Goal: Task Accomplishment & Management: Use online tool/utility

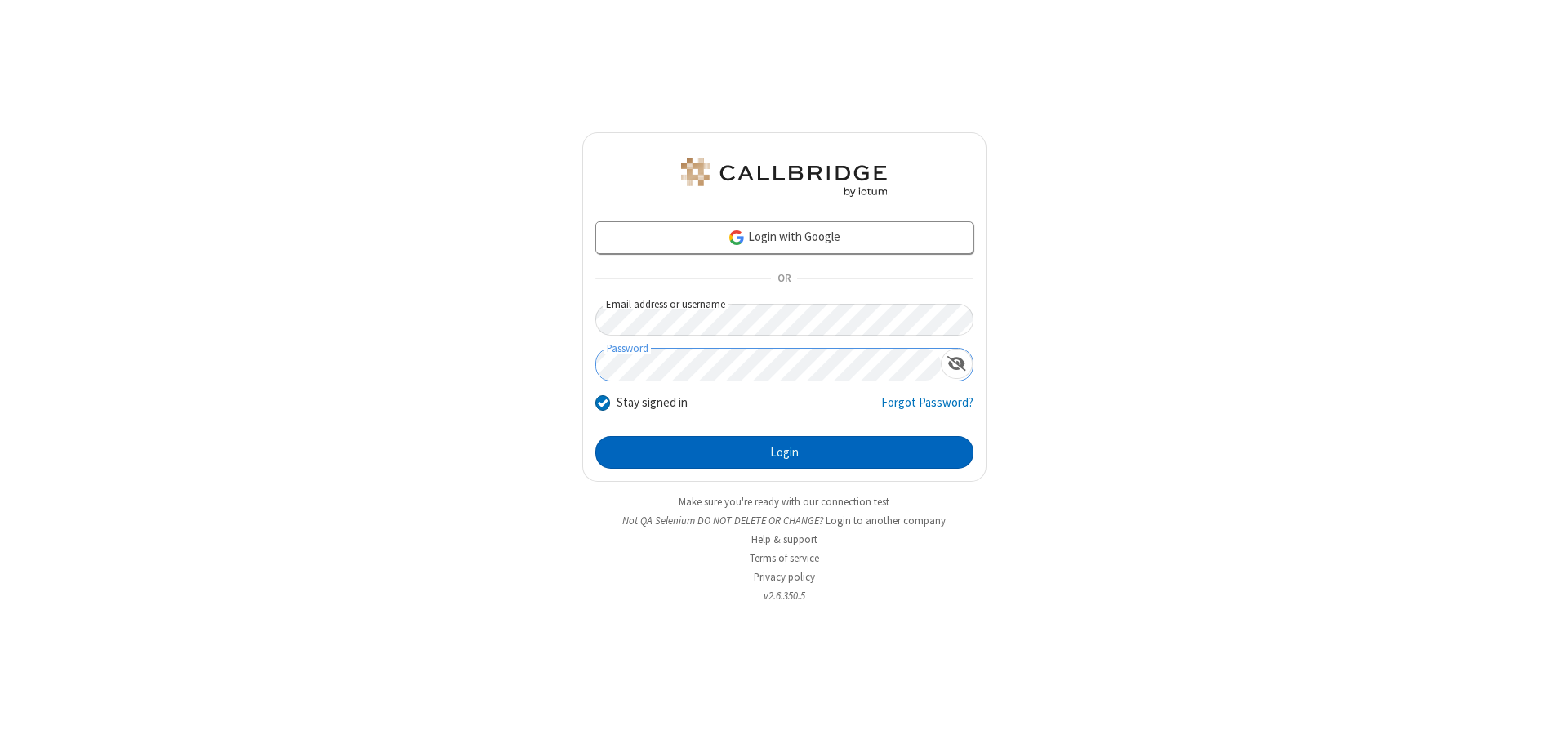
click at [784, 453] on button "Login" at bounding box center [785, 452] width 378 height 33
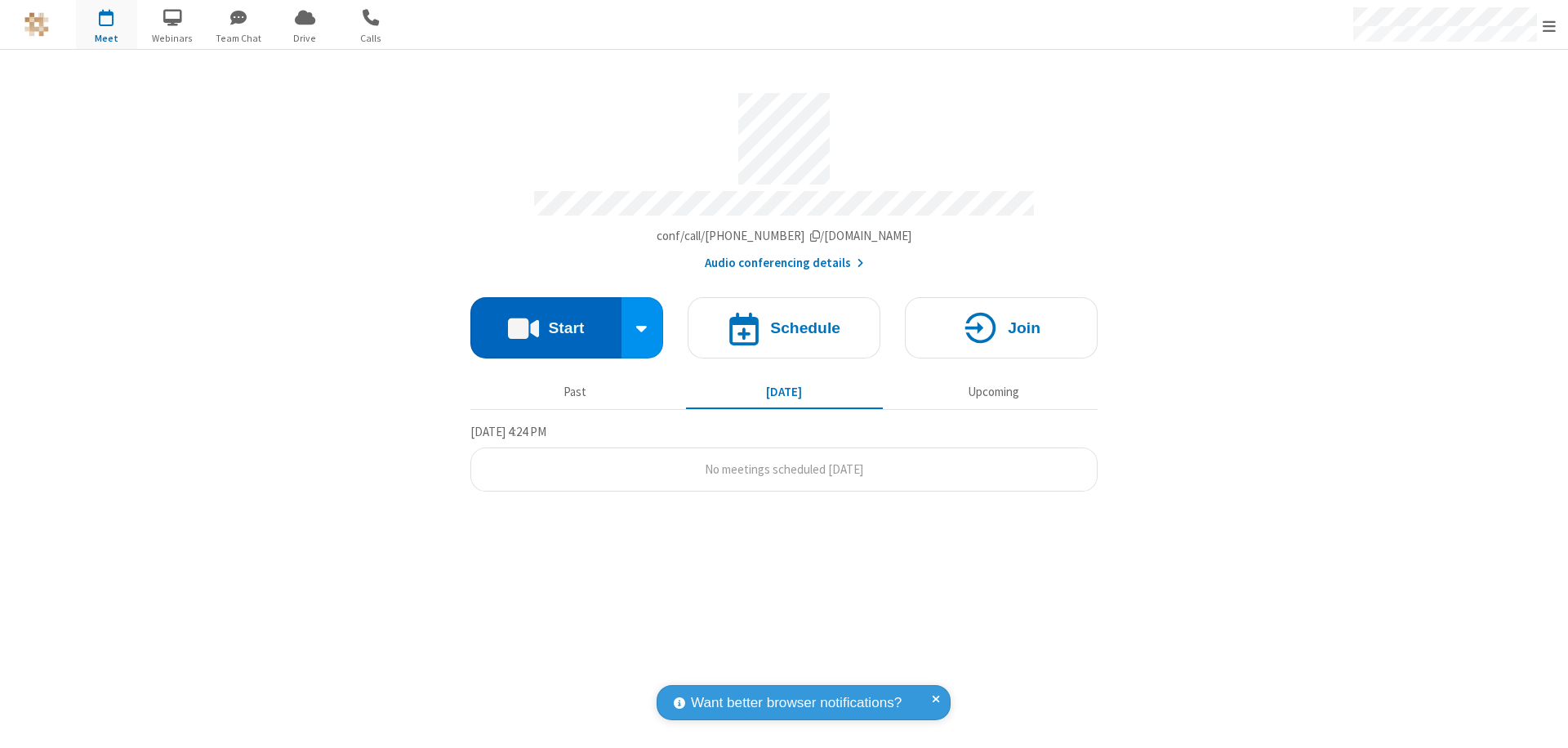
click at [546, 320] on button "Start" at bounding box center [546, 327] width 151 height 61
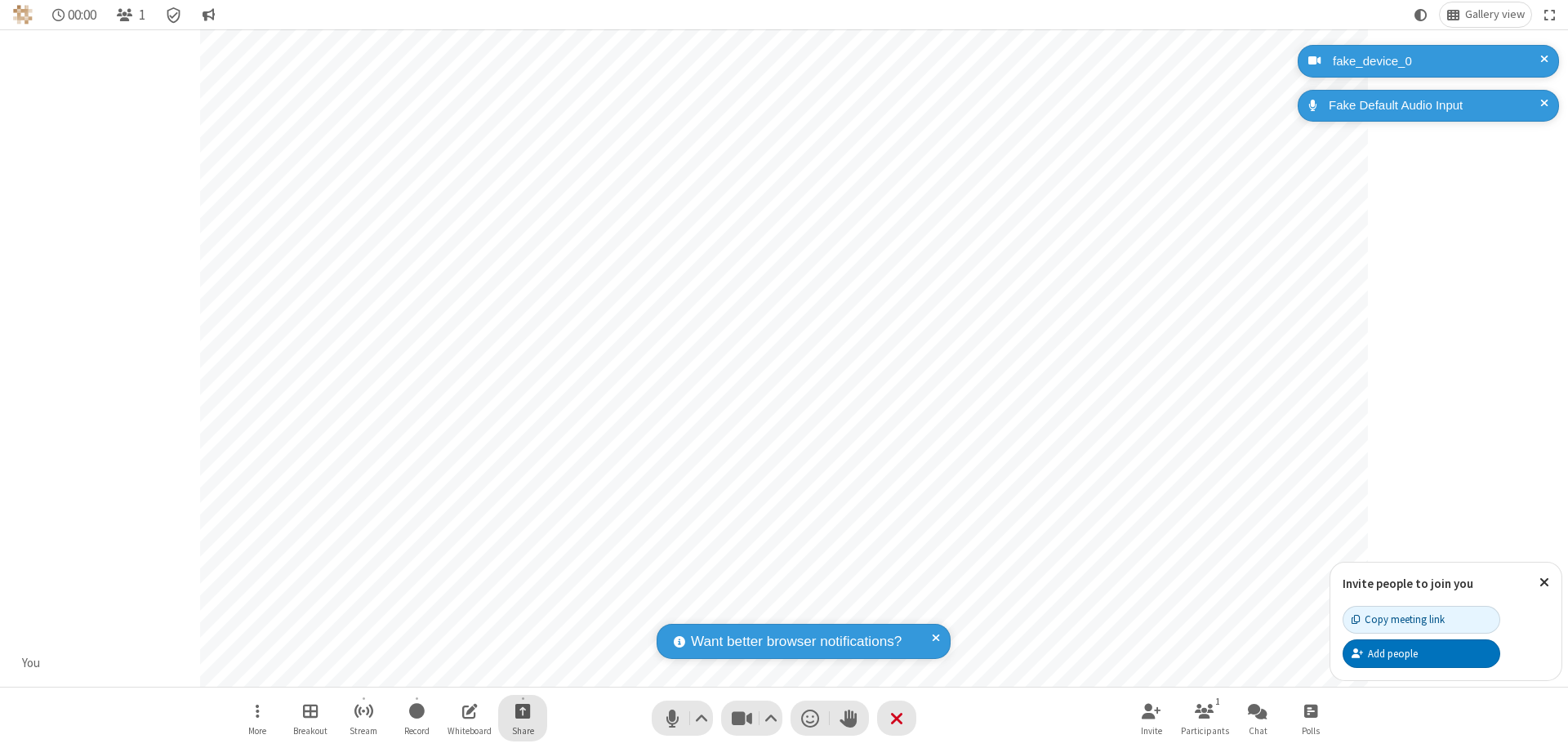
click at [523, 710] on span "Start sharing" at bounding box center [523, 711] width 16 height 20
click at [457, 671] on span "Share my screen" at bounding box center [457, 673] width 18 height 14
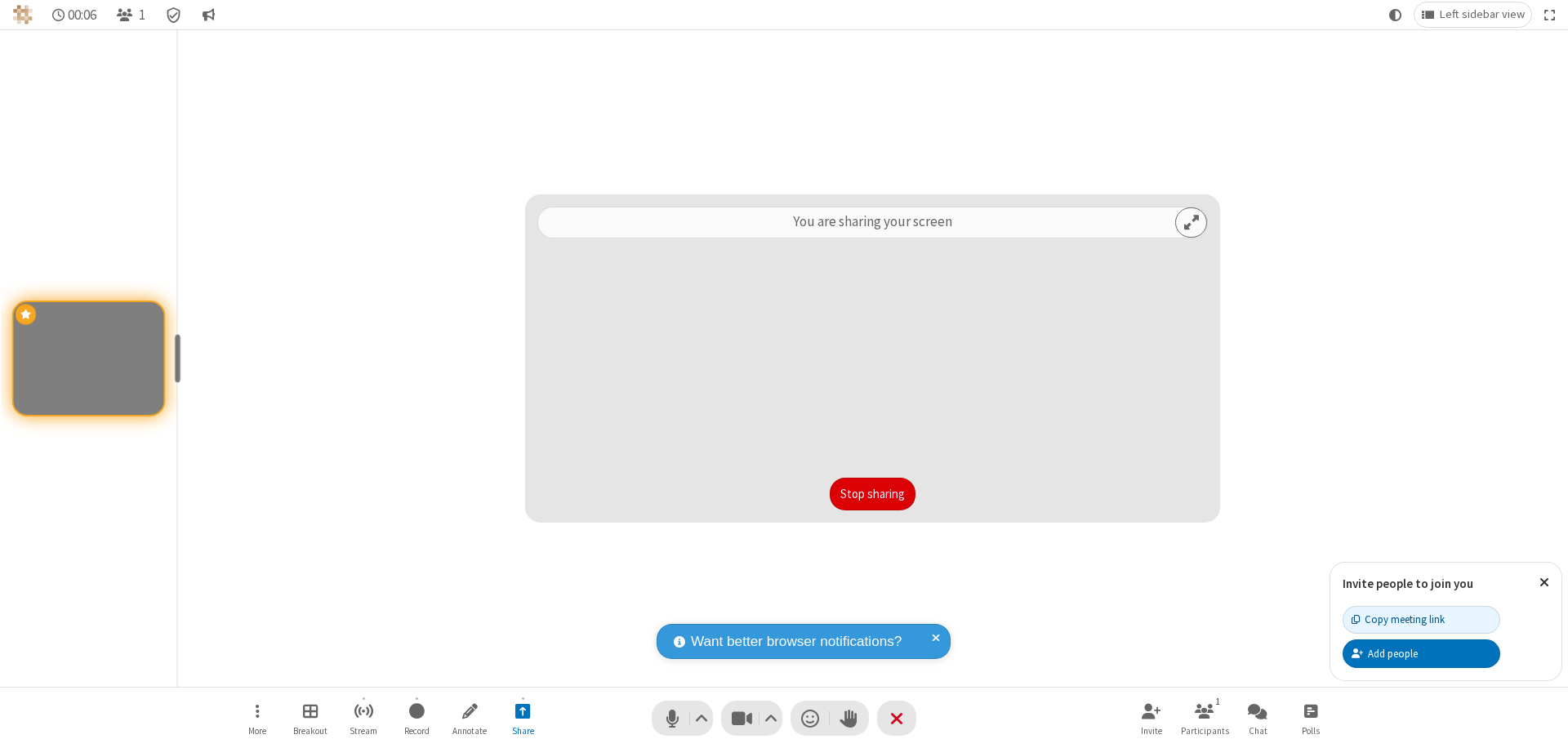
click at [873, 494] on button "Stop sharing" at bounding box center [873, 494] width 86 height 33
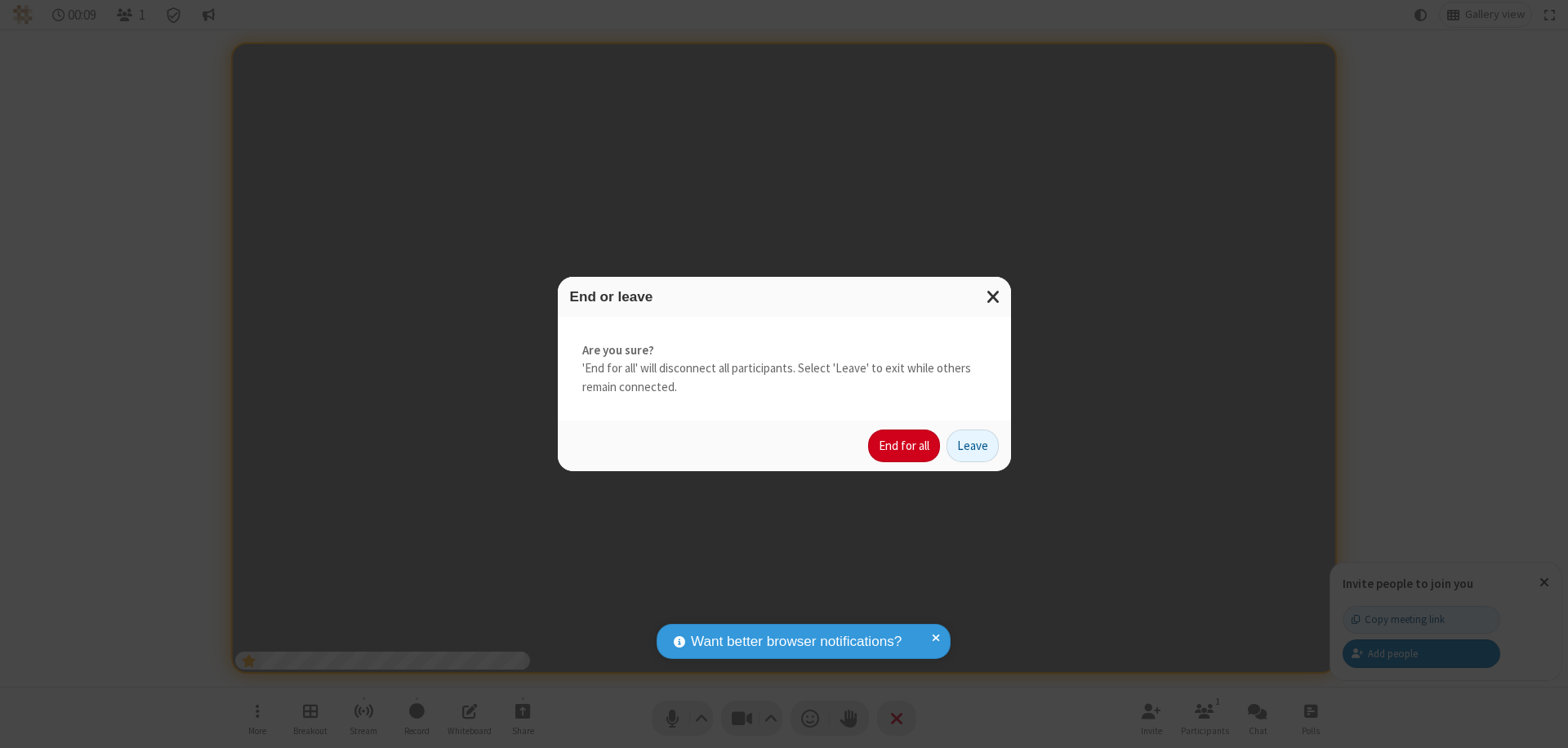
click at [905, 446] on button "End for all" at bounding box center [904, 445] width 72 height 33
